Goal: Transaction & Acquisition: Download file/media

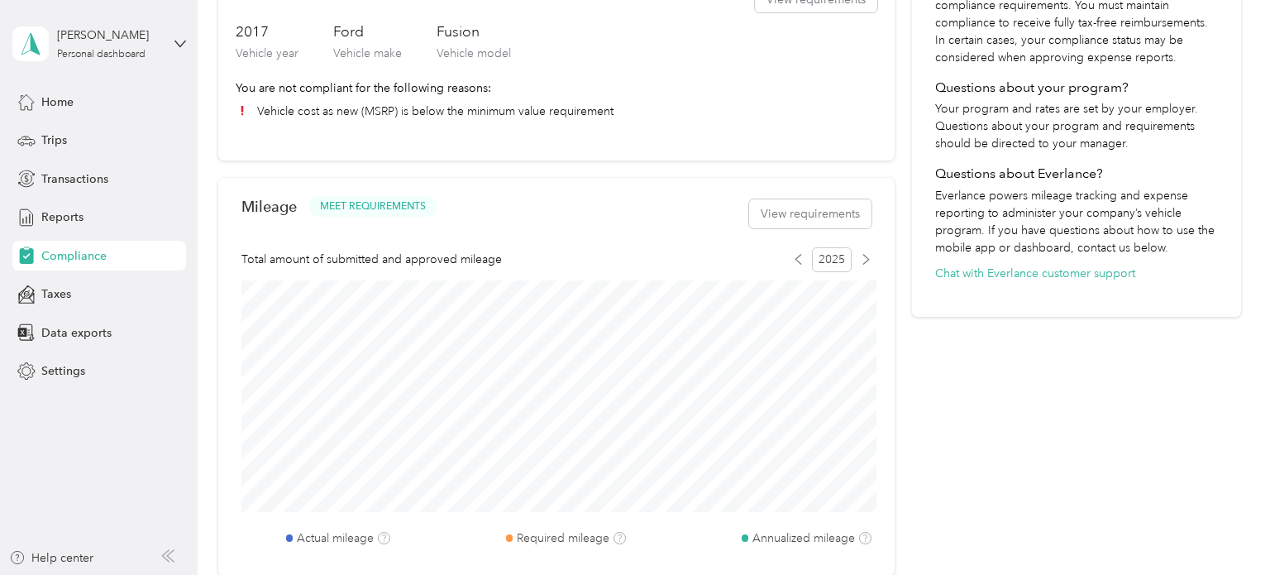
scroll to position [428, 0]
click at [74, 216] on span "Reports" at bounding box center [62, 216] width 42 height 17
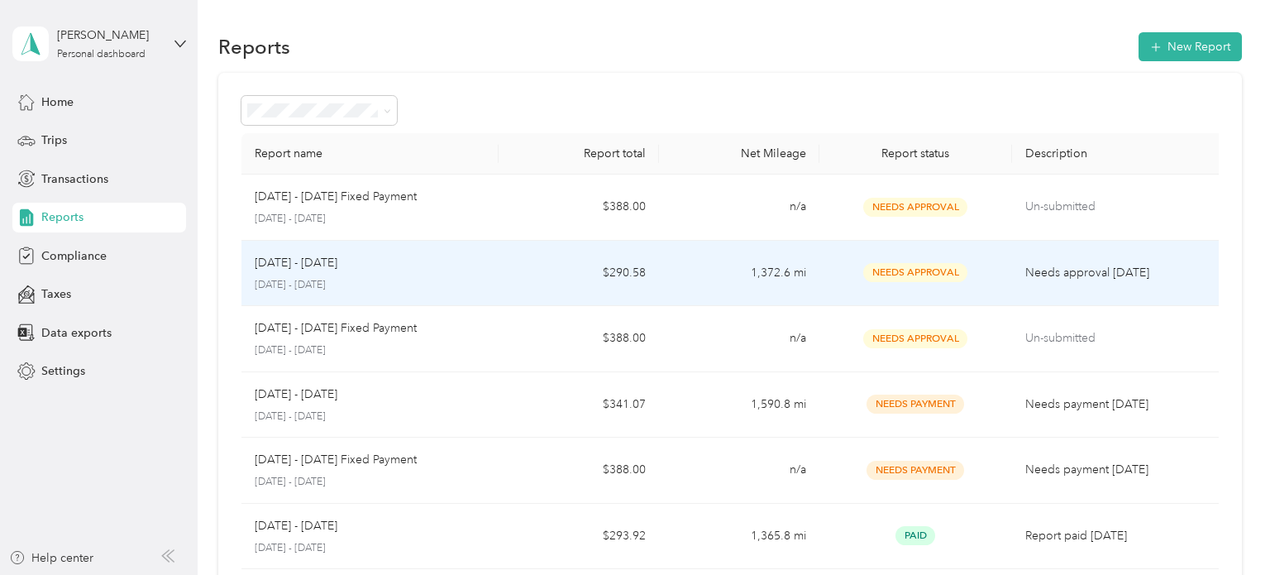
click at [385, 258] on div "[DATE] - [DATE]" at bounding box center [370, 263] width 231 height 18
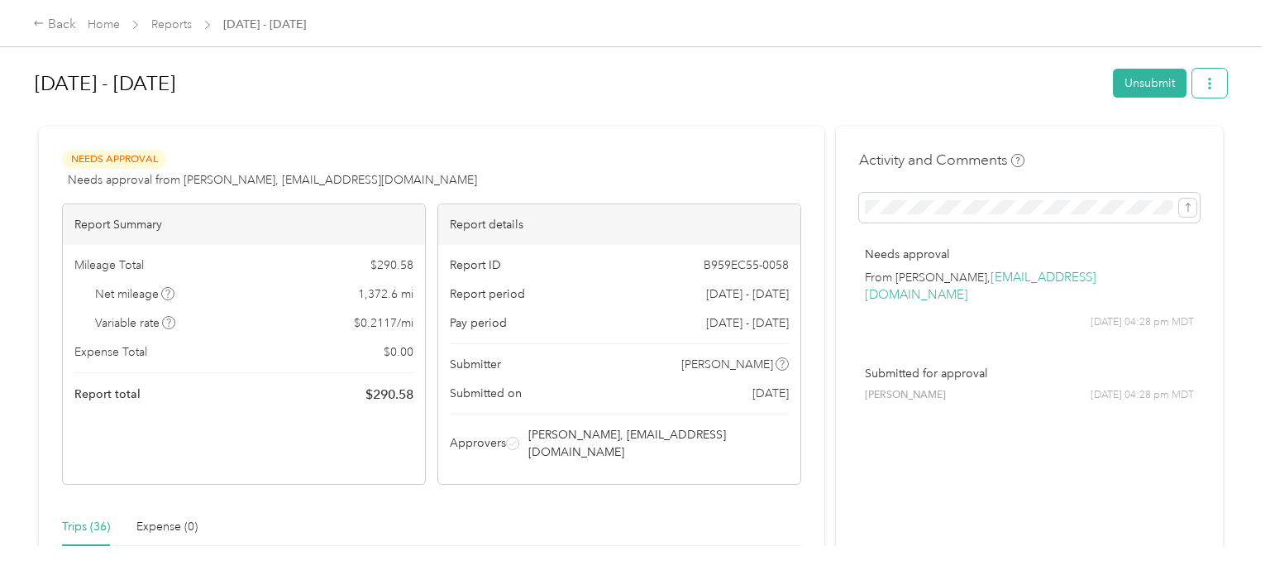
click at [1224, 84] on button "button" at bounding box center [1209, 83] width 35 height 29
click at [1176, 146] on span "Download" at bounding box center [1170, 143] width 55 height 17
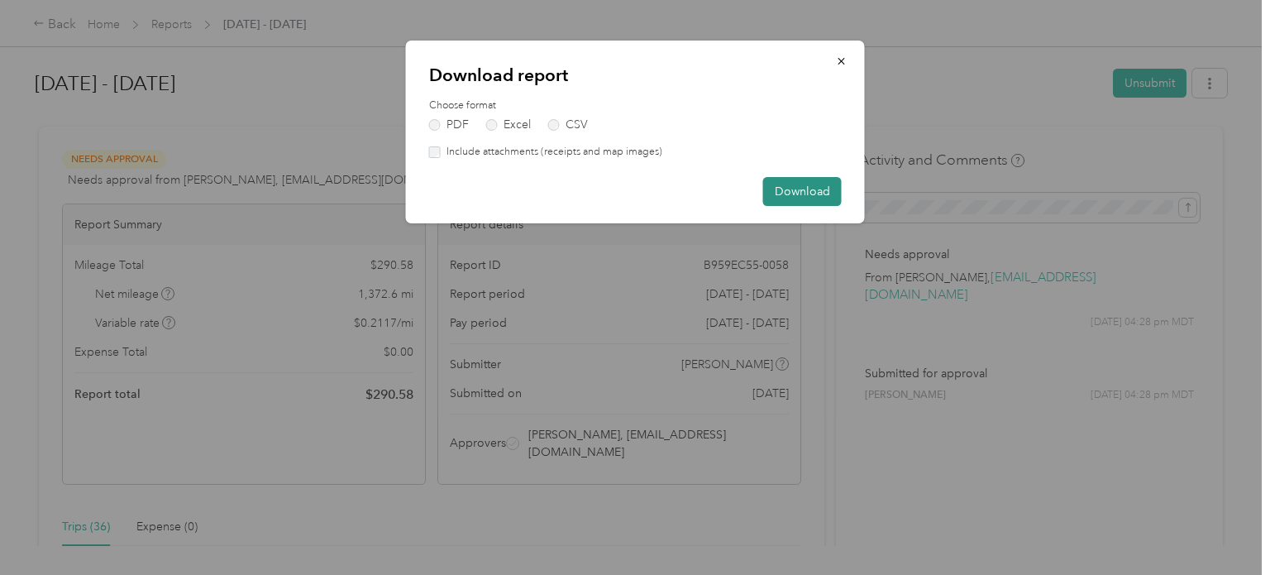
click at [807, 195] on button "Download" at bounding box center [802, 191] width 79 height 29
